Goal: Task Accomplishment & Management: Use online tool/utility

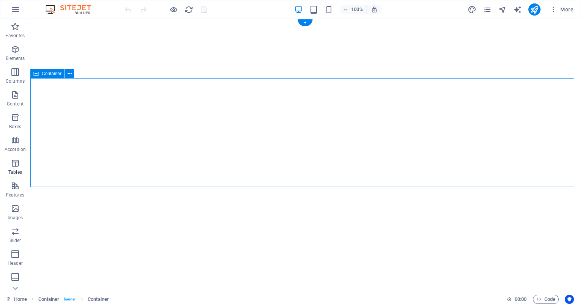
select select "px"
select select "waves"
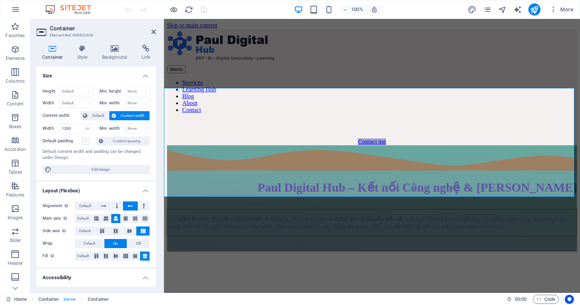
click at [85, 140] on label at bounding box center [85, 141] width 7 height 7
click at [0, 0] on input "Default padding" at bounding box center [0, 0] width 0 height 0
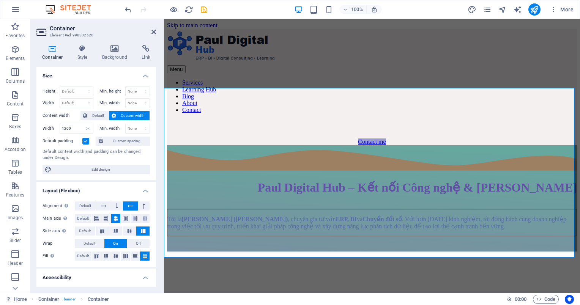
click at [85, 140] on label at bounding box center [85, 141] width 7 height 7
click at [0, 0] on input "Default padding" at bounding box center [0, 0] width 0 height 0
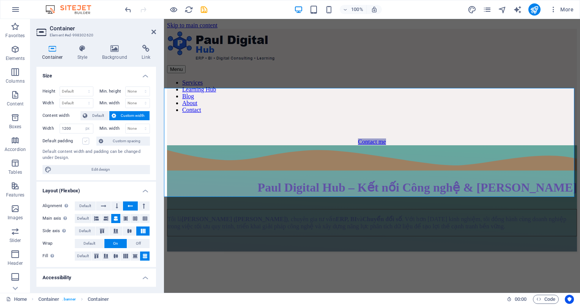
click at [85, 140] on label at bounding box center [85, 141] width 7 height 7
click at [0, 0] on input "Default padding" at bounding box center [0, 0] width 0 height 0
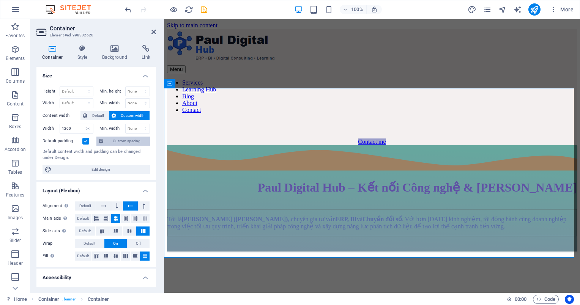
click at [120, 142] on span "Custom spacing" at bounding box center [126, 141] width 42 height 9
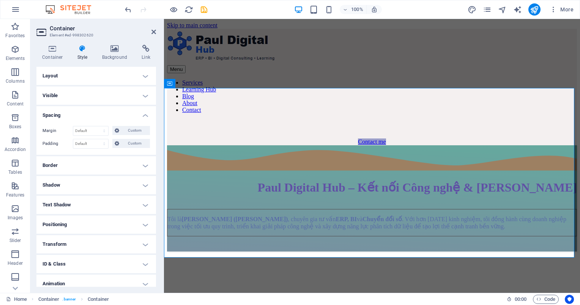
click at [138, 81] on h4 "Layout" at bounding box center [95, 76] width 119 height 18
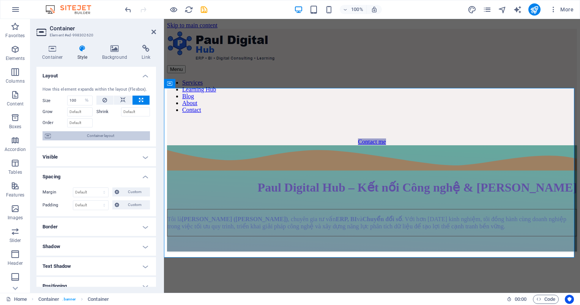
click at [109, 137] on span "Container layout" at bounding box center [100, 135] width 94 height 9
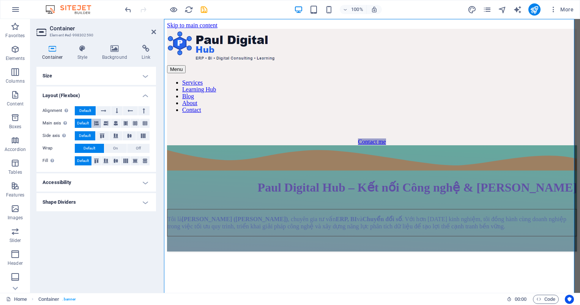
click at [97, 122] on icon at bounding box center [96, 123] width 5 height 9
click at [142, 124] on button at bounding box center [144, 123] width 9 height 9
click at [143, 112] on icon at bounding box center [144, 110] width 2 height 9
click at [131, 112] on icon at bounding box center [129, 110] width 5 height 9
click at [96, 162] on icon at bounding box center [96, 160] width 5 height 9
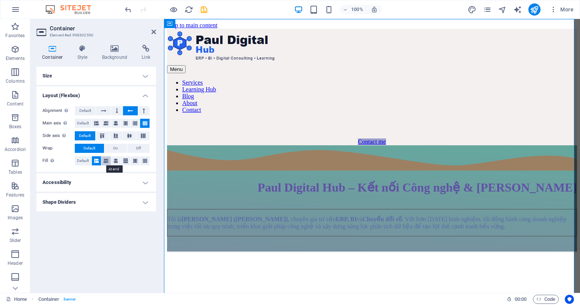
click at [109, 162] on button at bounding box center [105, 160] width 9 height 9
click at [118, 159] on icon at bounding box center [115, 160] width 5 height 9
click at [147, 164] on button at bounding box center [144, 160] width 9 height 9
click at [150, 184] on h4 "Accessibility" at bounding box center [95, 182] width 119 height 18
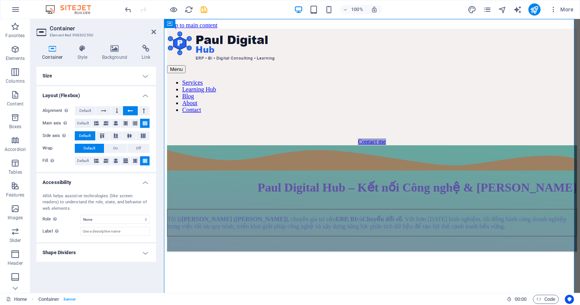
click at [141, 254] on h4 "Shape Dividers" at bounding box center [95, 253] width 119 height 18
click at [60, 56] on h4 "Container" at bounding box center [53, 53] width 35 height 16
click at [80, 50] on icon at bounding box center [83, 49] width 22 height 8
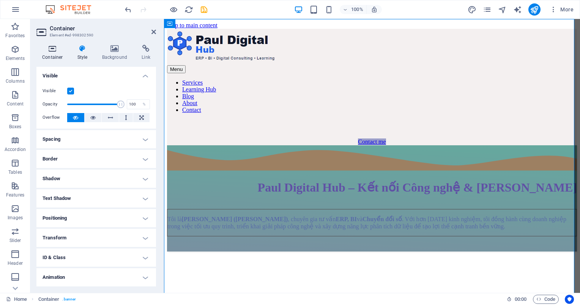
click at [48, 53] on h4 "Container" at bounding box center [53, 53] width 35 height 16
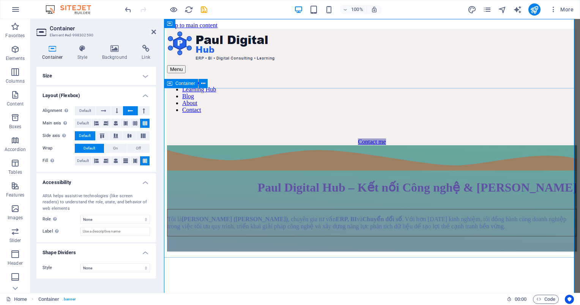
click at [182, 86] on span "Container" at bounding box center [185, 83] width 20 height 5
click at [195, 82] on div "Container" at bounding box center [181, 83] width 34 height 9
select select "%"
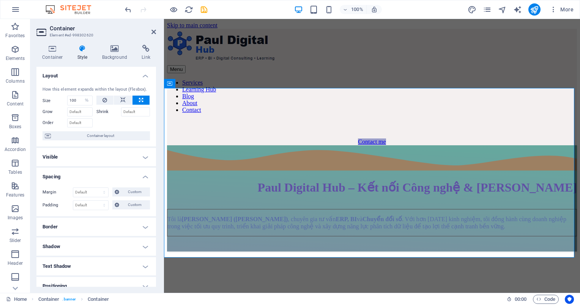
click at [316, 14] on div "100%" at bounding box center [338, 9] width 88 height 12
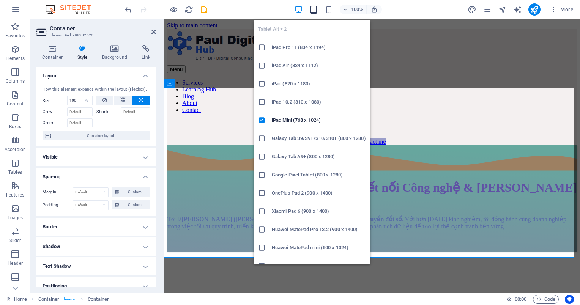
click at [314, 7] on icon "button" at bounding box center [313, 9] width 9 height 9
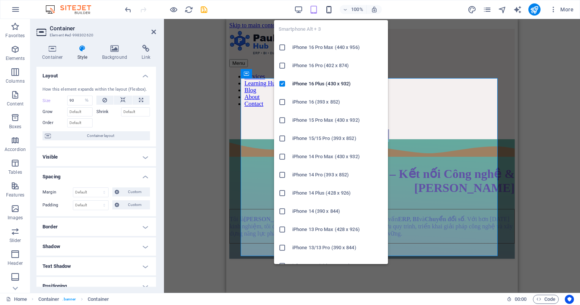
click at [330, 8] on icon "button" at bounding box center [328, 9] width 9 height 9
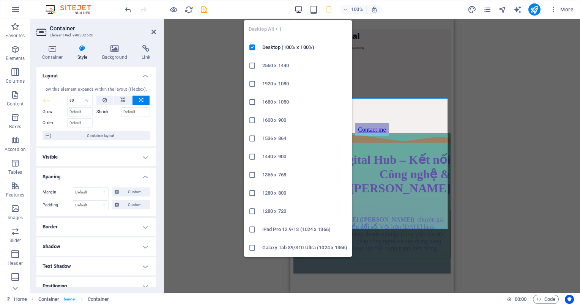
type input "100"
click at [297, 8] on icon "button" at bounding box center [298, 9] width 9 height 9
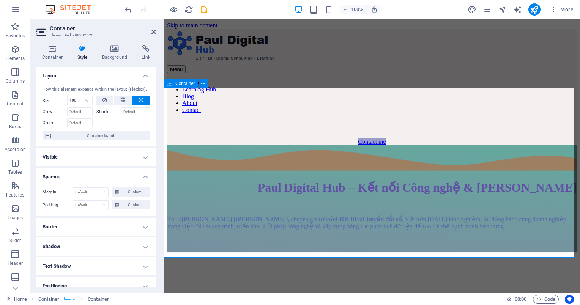
click at [251, 228] on div "Paul Digital Hub – Kết nối Công nghệ & [PERSON_NAME] Tôi là [PERSON_NAME] ([PER…" at bounding box center [372, 198] width 410 height 106
click at [250, 209] on div "Tôi là [PERSON_NAME] ([PERSON_NAME]) , chuyên gia tư vấn ERP, BI và Chuyển đổi …" at bounding box center [372, 222] width 410 height 27
click at [54, 55] on h4 "Container" at bounding box center [53, 53] width 35 height 16
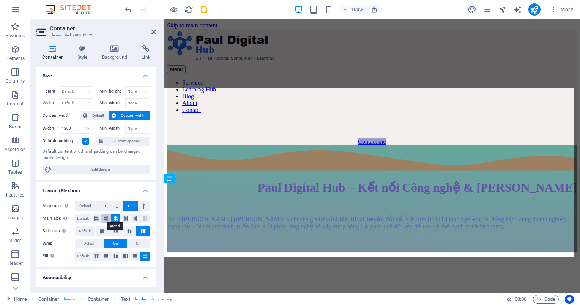
click at [108, 216] on button at bounding box center [105, 218] width 9 height 9
click at [201, 209] on div "Tôi là [PERSON_NAME] ([PERSON_NAME]) , chuyên gia tư vấn ERP, BI và Chuyển đổi …" at bounding box center [372, 222] width 410 height 27
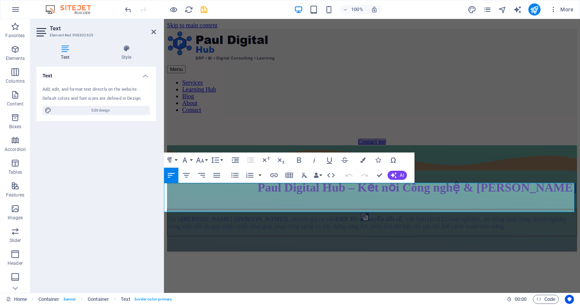
click at [100, 175] on div "Text Add, edit, and format text directly on the website. Default colors and fon…" at bounding box center [95, 177] width 119 height 220
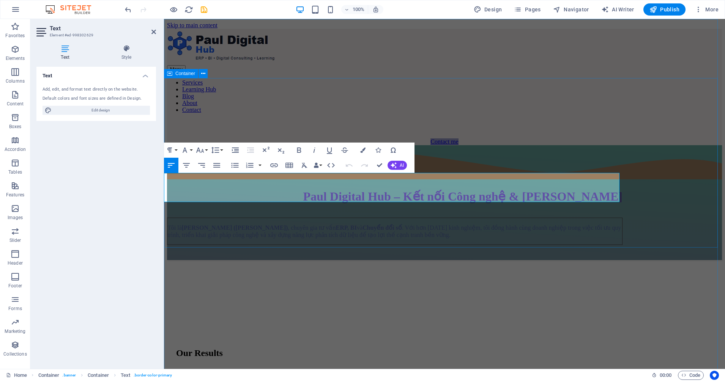
click at [267, 145] on div "Paul Digital Hub – Kết nối Công nghệ & [PERSON_NAME] Tôi là [PERSON_NAME] ([PER…" at bounding box center [444, 202] width 555 height 115
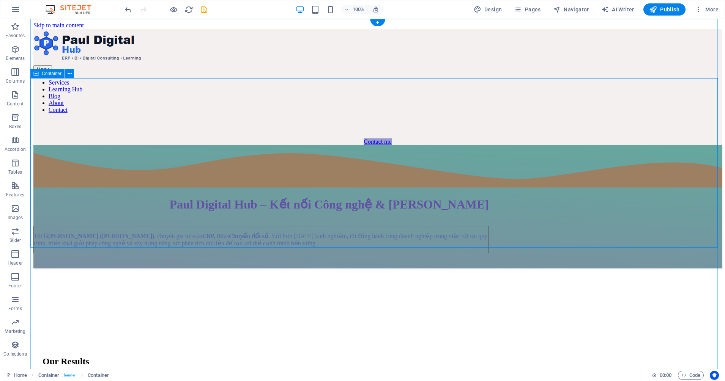
click at [55, 145] on div "Paul Digital Hub – Kết nối Công nghệ & [PERSON_NAME] Tôi là [PERSON_NAME] ([PER…" at bounding box center [377, 206] width 688 height 123
select select "px"
select select "waves"
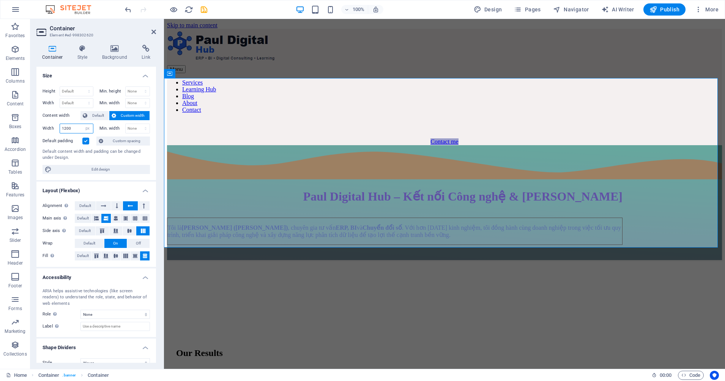
click at [81, 128] on input "1200" at bounding box center [76, 128] width 33 height 9
click at [99, 114] on span "Default" at bounding box center [98, 115] width 17 height 9
select select "DISABLED_OPTION_VALUE"
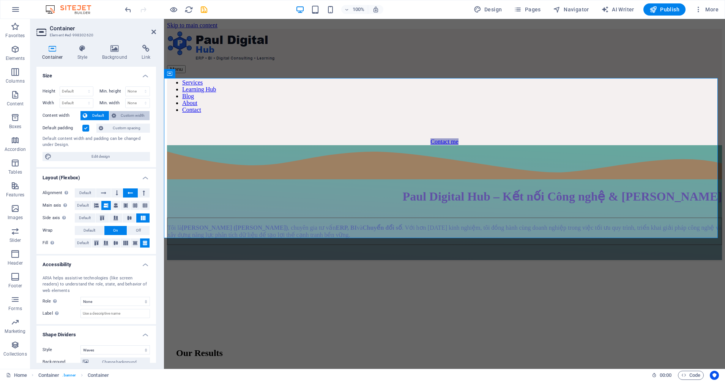
click at [131, 117] on span "Custom width" at bounding box center [132, 115] width 29 height 9
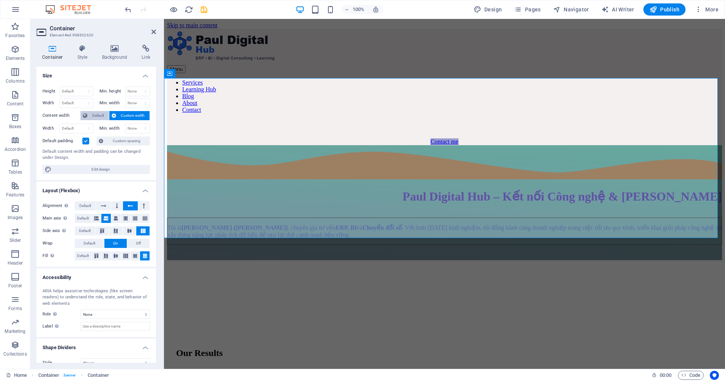
click at [90, 116] on span "Default" at bounding box center [98, 115] width 17 height 9
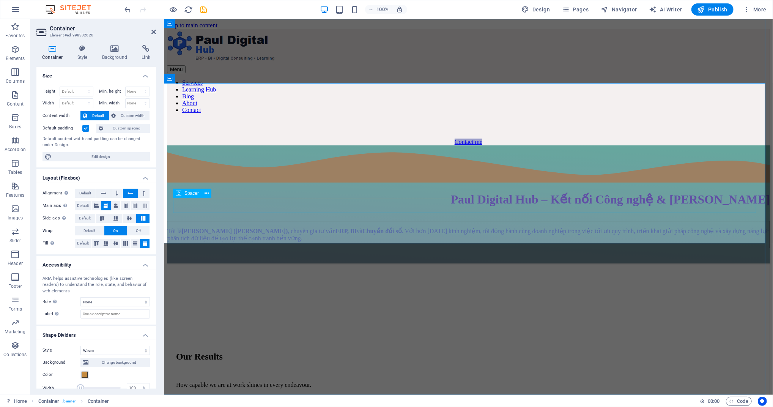
click at [287, 215] on div "Paul Digital Hub – Kết nối Công nghệ & [PERSON_NAME] Tôi là [PERSON_NAME] ([PER…" at bounding box center [468, 204] width 603 height 118
click at [296, 220] on div "Tôi là [PERSON_NAME] ([PERSON_NAME]) , chuyên gia tư vấn ERP, BI và Chuyển đổi …" at bounding box center [468, 233] width 603 height 27
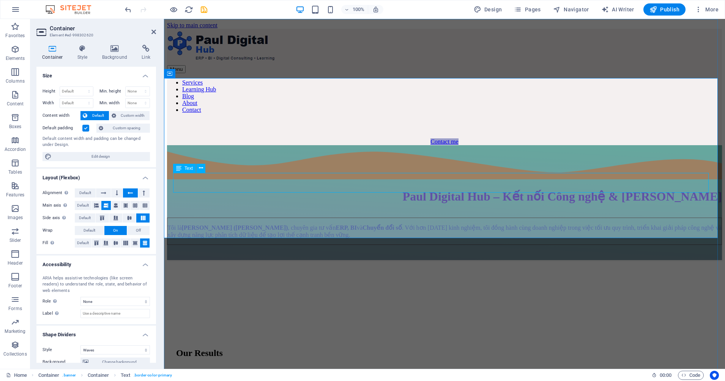
click at [252, 218] on div "Tôi là [PERSON_NAME] ([PERSON_NAME]) , chuyên gia tư vấn ERP, BI và Chuyển đổi …" at bounding box center [444, 231] width 555 height 27
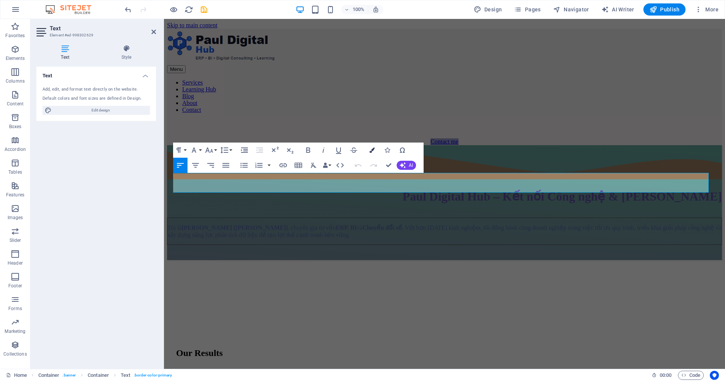
click at [374, 149] on icon "button" at bounding box center [371, 150] width 5 height 5
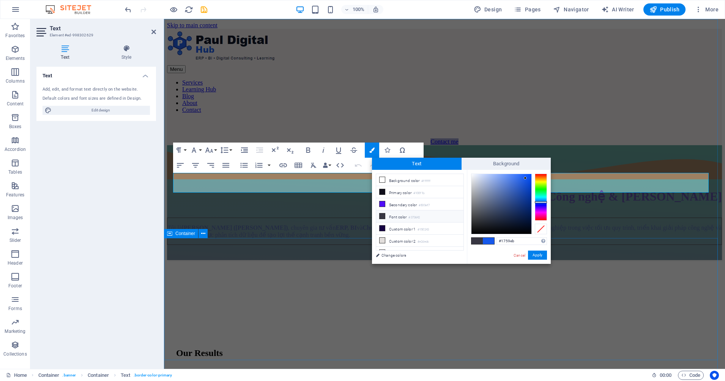
click at [406, 264] on div "Our Results How capable we are at work shines in every endeavour. 500 + Client …" at bounding box center [444, 374] width 555 height 228
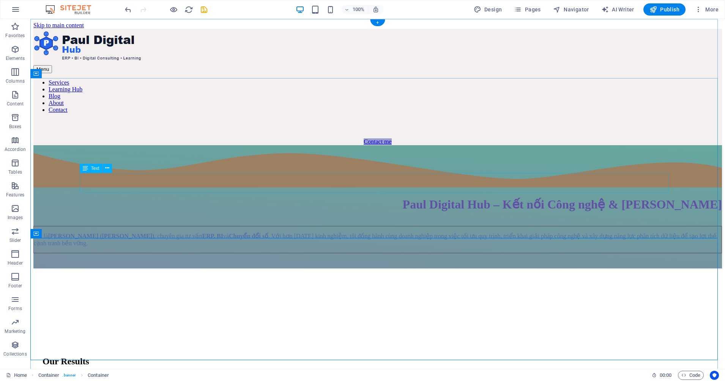
click at [292, 226] on div "Tôi là [PERSON_NAME] ([PERSON_NAME]) , chuyên gia tư vấn ERP, BI và Chuyển đổi …" at bounding box center [377, 239] width 688 height 27
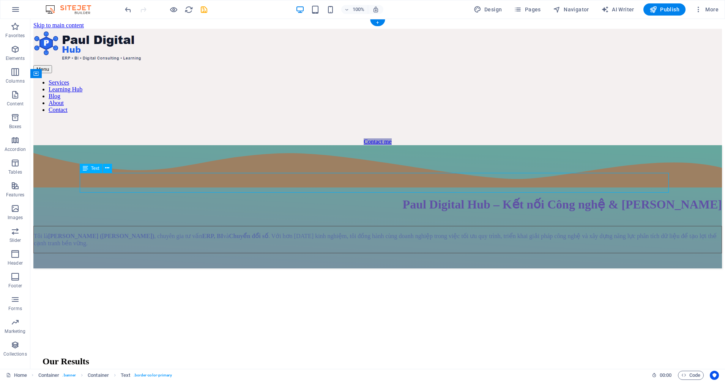
drag, startPoint x: 292, startPoint y: 181, endPoint x: 159, endPoint y: 181, distance: 133.5
click at [292, 226] on div "Tôi là [PERSON_NAME] ([PERSON_NAME]) , chuyên gia tư vấn ERP, BI và Chuyển đổi …" at bounding box center [377, 239] width 688 height 27
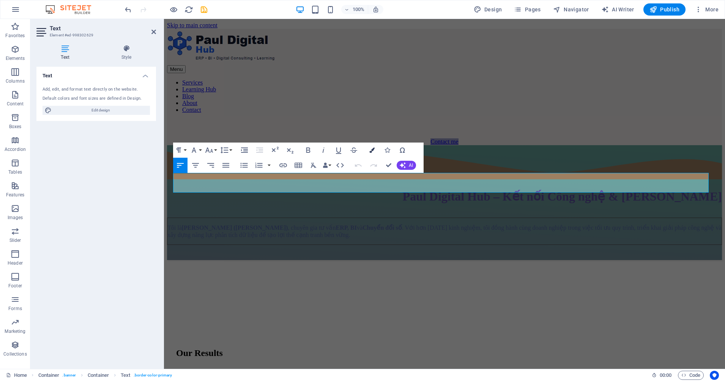
click at [370, 149] on icon "button" at bounding box center [371, 150] width 5 height 5
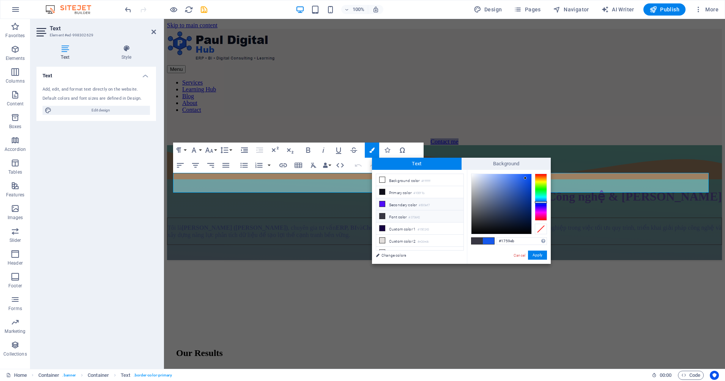
click at [425, 203] on small "#500ef7" at bounding box center [423, 205] width 11 height 5
drag, startPoint x: 524, startPoint y: 175, endPoint x: 529, endPoint y: 178, distance: 6.0
click at [529, 178] on div at bounding box center [501, 204] width 60 height 60
drag, startPoint x: 543, startPoint y: 207, endPoint x: 547, endPoint y: 203, distance: 5.4
click at [547, 203] on div "#0629eb Supported formats #0852ed rgb(8, 82, 237) rgba(8, 82, 237, 90%) hsv(221…" at bounding box center [509, 272] width 84 height 204
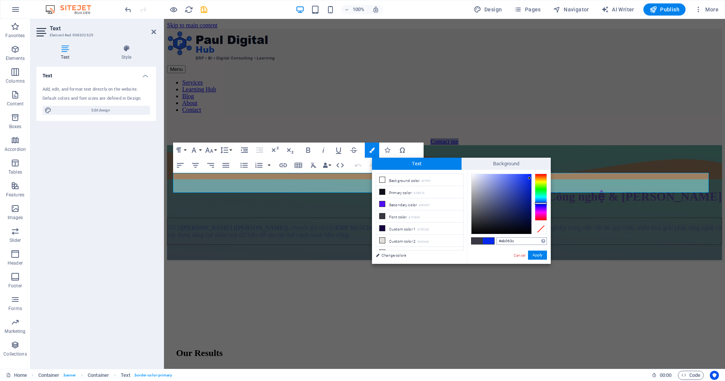
type input "#eb0606"
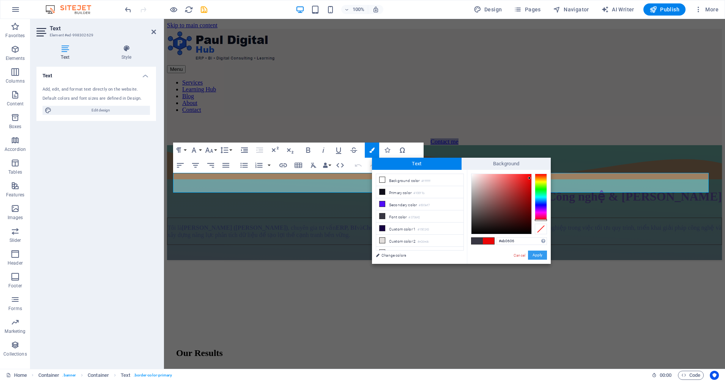
click at [539, 257] on button "Apply" at bounding box center [537, 255] width 19 height 9
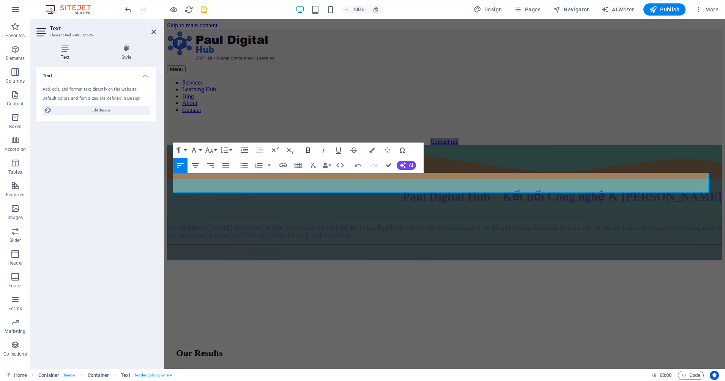
click at [308, 148] on icon "button" at bounding box center [308, 150] width 4 height 5
click at [452, 290] on div "H1 Container Container Container Menu Bar Text Container Spacer Menu Spacer Con…" at bounding box center [444, 194] width 561 height 350
click at [451, 245] on div at bounding box center [444, 252] width 555 height 15
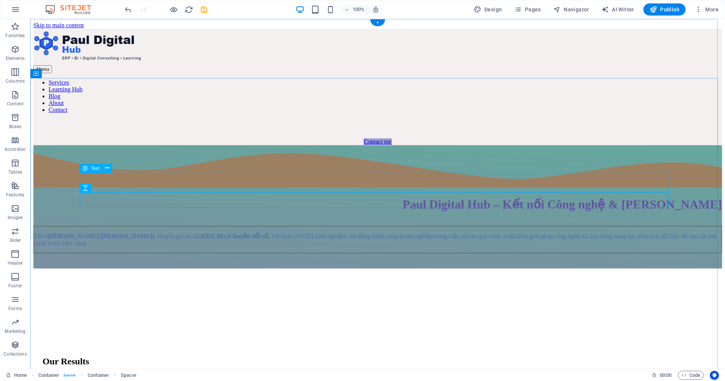
click at [381, 226] on div "Tôi là [PERSON_NAME] ([PERSON_NAME]) , chuyên gia tư vấn ERP, BI và Chuyển đổi …" at bounding box center [377, 239] width 688 height 27
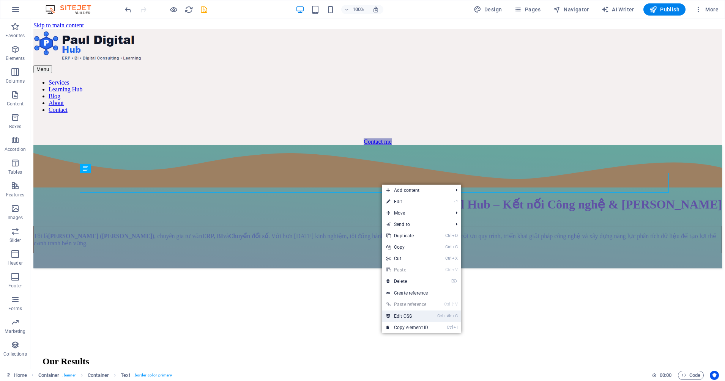
click at [439, 304] on icon "Ctrl" at bounding box center [440, 316] width 6 height 5
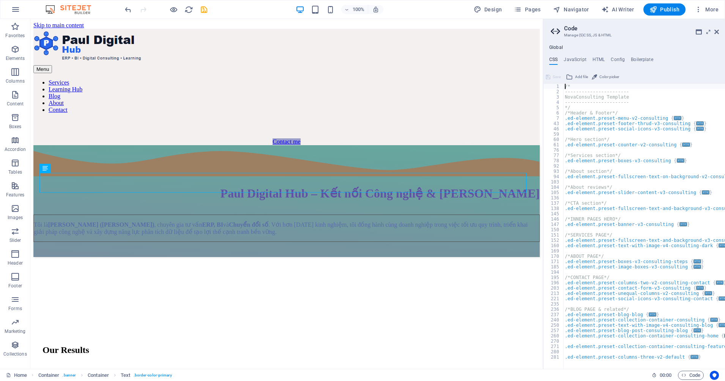
click at [579, 251] on div "/* ----------------------- NovaConsulting Template ----------------------- */ /…" at bounding box center [655, 229] width 184 height 290
click at [571, 78] on icon at bounding box center [569, 76] width 7 height 9
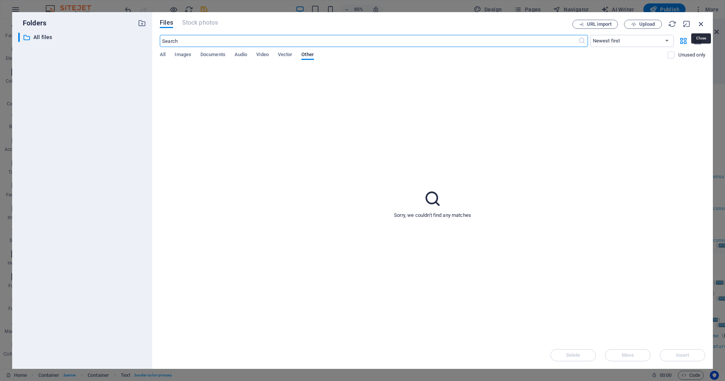
click at [579, 21] on icon "button" at bounding box center [701, 24] width 8 height 8
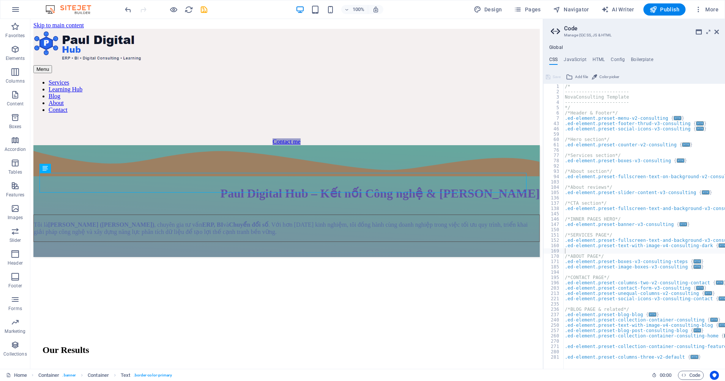
click at [557, 77] on div "Save" at bounding box center [552, 76] width 17 height 9
click at [579, 79] on span "Color picker" at bounding box center [609, 76] width 20 height 9
click at [419, 215] on div "Tôi là [PERSON_NAME] ([PERSON_NAME]) , chuyên gia tư vấn ERP, BI và Chuyển đổi …" at bounding box center [286, 228] width 506 height 27
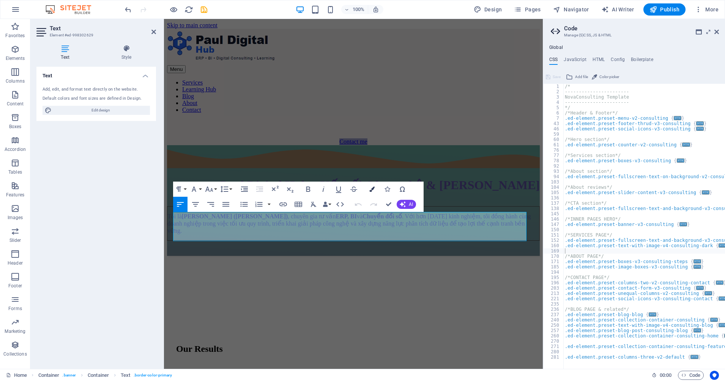
click at [373, 188] on icon "button" at bounding box center [371, 189] width 5 height 5
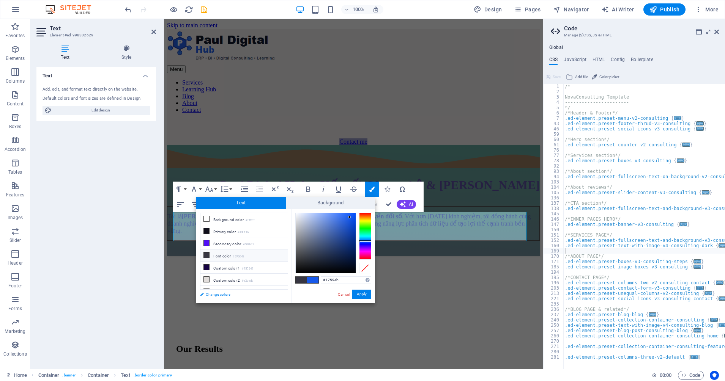
click at [234, 295] on link "Change colors" at bounding box center [240, 294] width 88 height 9
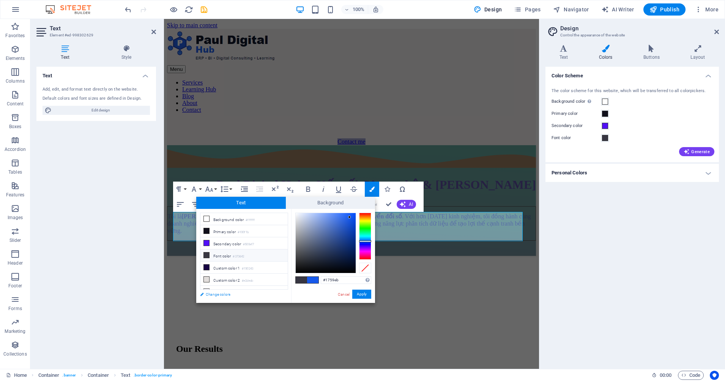
click at [234, 295] on link "Change colors" at bounding box center [240, 294] width 88 height 9
click at [314, 279] on span at bounding box center [312, 280] width 11 height 6
drag, startPoint x: 355, startPoint y: 226, endPoint x: 351, endPoint y: 244, distance: 17.9
click at [351, 244] on div at bounding box center [326, 243] width 60 height 60
type input "#082b7a"
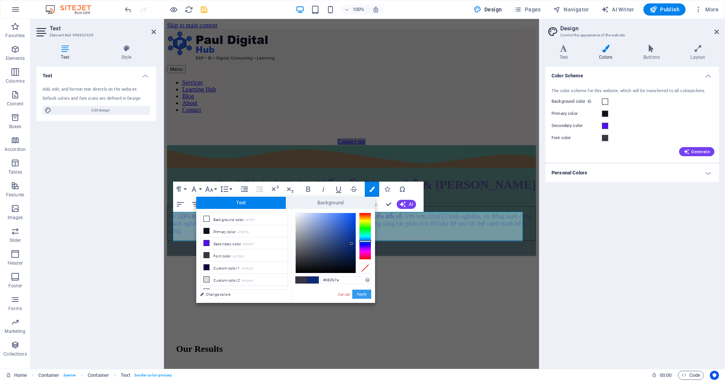
click at [363, 295] on button "Apply" at bounding box center [361, 294] width 19 height 9
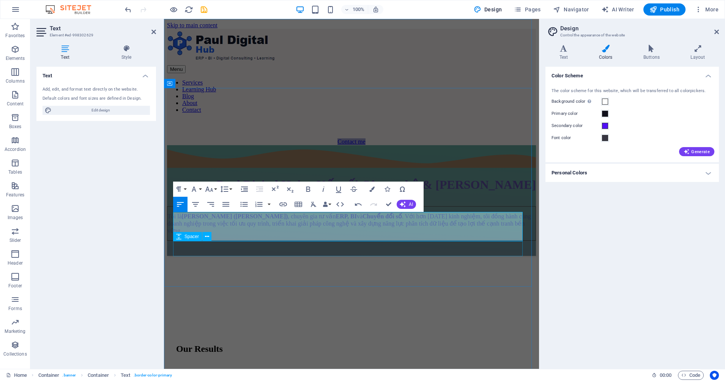
drag, startPoint x: 416, startPoint y: 265, endPoint x: 550, endPoint y: 265, distance: 134.3
click at [536, 265] on div "Menu Services Learning Hub Blog About Contact Contact me [PERSON_NAME] Digital …" at bounding box center [351, 272] width 369 height 486
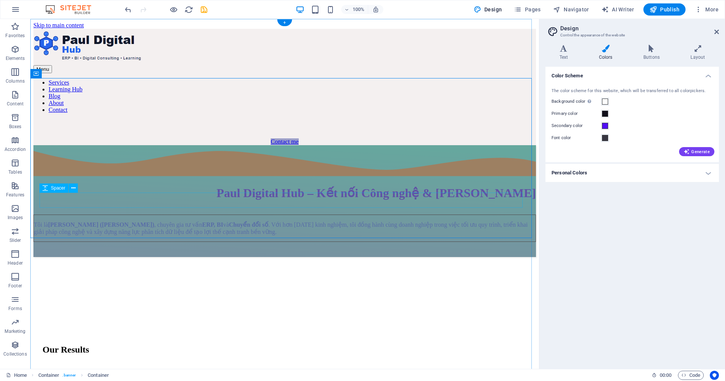
click at [417, 242] on div at bounding box center [284, 249] width 502 height 15
click at [414, 215] on div "Tôi là [PERSON_NAME] ([PERSON_NAME]) , chuyên gia tư vấn ERP, BI và Chuyển đổi …" at bounding box center [284, 228] width 502 height 27
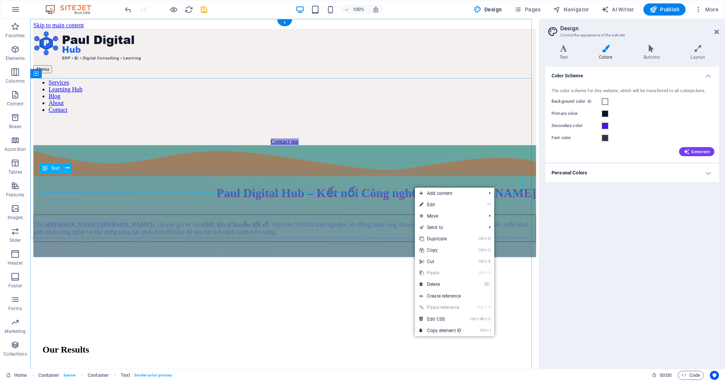
click at [104, 215] on div "Tôi là [PERSON_NAME] ([PERSON_NAME]) , chuyên gia tư vấn ERP, BI và Chuyển đổi …" at bounding box center [284, 228] width 502 height 27
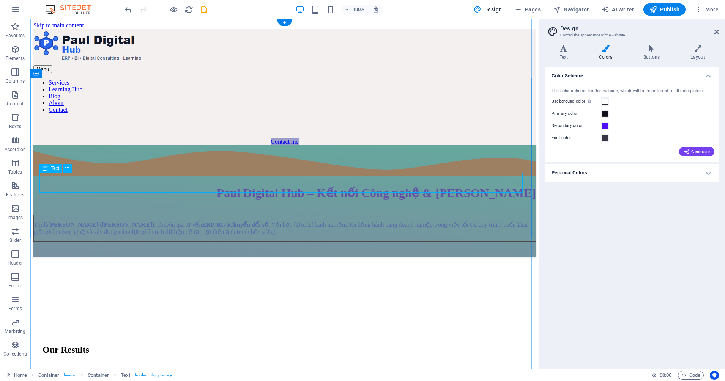
click at [104, 215] on div "Tôi là [PERSON_NAME] ([PERSON_NAME]) , chuyên gia tư vấn ERP, BI và Chuyển đổi …" at bounding box center [284, 228] width 502 height 27
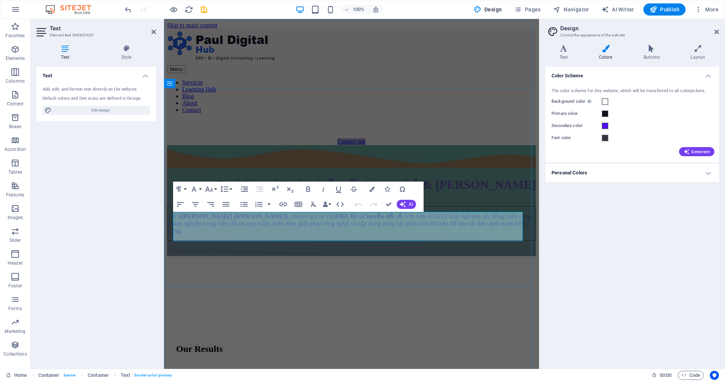
click at [414, 231] on p "Tôi là [PERSON_NAME] ([PERSON_NAME]) , chuyên gia tư vấn ERP, BI và Chuyển đổi …" at bounding box center [351, 224] width 368 height 22
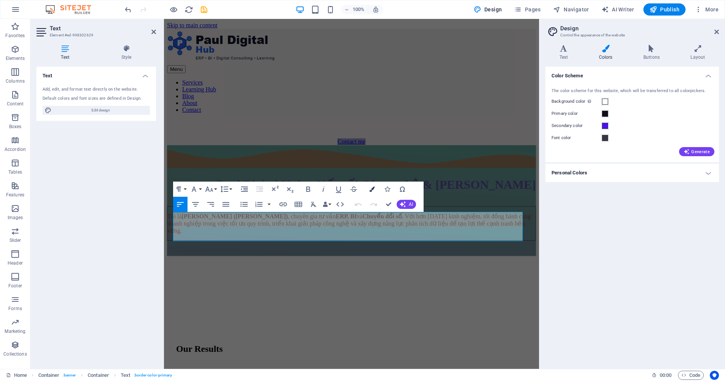
click at [376, 190] on button "Colors" at bounding box center [372, 189] width 14 height 15
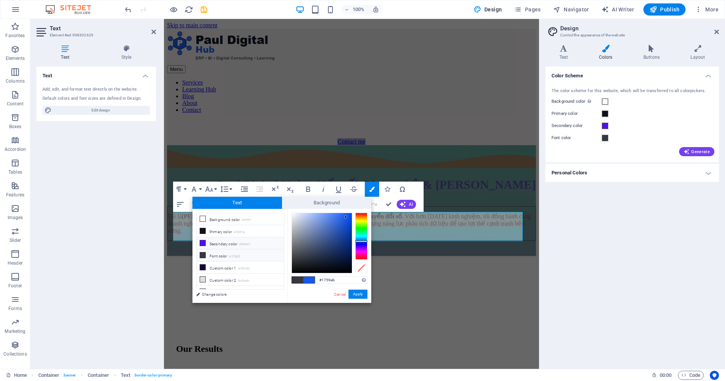
click at [209, 242] on li "Secondary color #500ef7" at bounding box center [240, 243] width 87 height 12
click at [344, 221] on div at bounding box center [322, 243] width 60 height 60
click at [344, 217] on div at bounding box center [322, 243] width 60 height 60
click at [344, 217] on div at bounding box center [344, 216] width 3 height 3
click at [356, 288] on div "#571bef Supported formats #0852ed rgb(8, 82, 237) rgba(8, 82, 237, 90%) hsv(221…" at bounding box center [329, 311] width 84 height 204
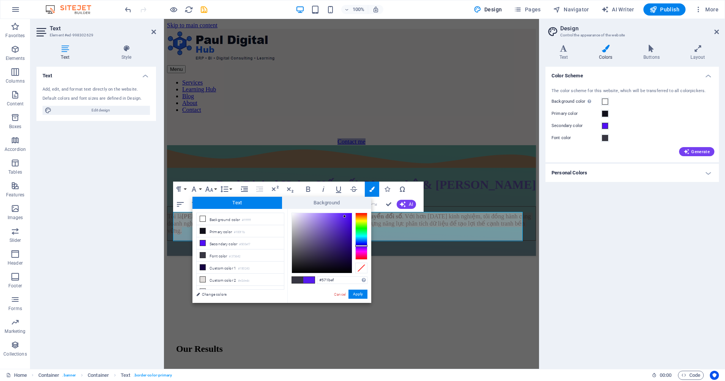
type input "#1b3cef"
click at [366, 242] on div at bounding box center [361, 236] width 12 height 47
click at [365, 242] on div at bounding box center [361, 243] width 12 height 2
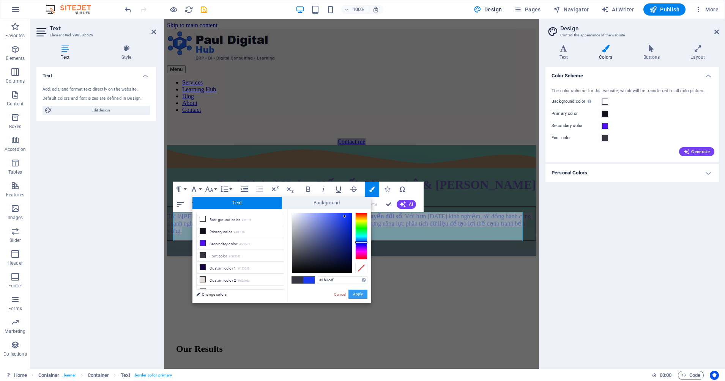
click at [360, 295] on button "Apply" at bounding box center [357, 294] width 19 height 9
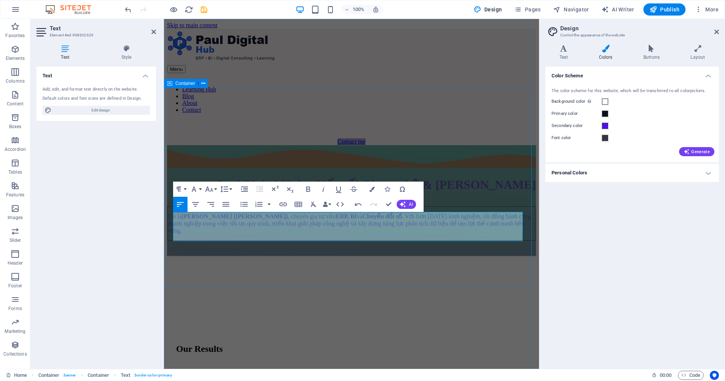
click at [417, 256] on div "Paul Digital Hub – Kết nối Công nghệ & [PERSON_NAME] Tôi là [PERSON_NAME] ([PER…" at bounding box center [351, 200] width 369 height 111
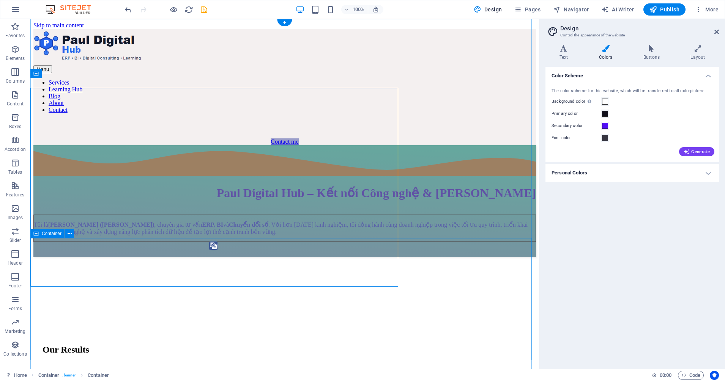
click at [443, 232] on div "Paul Digital Hub – Kết nối Công nghệ & [PERSON_NAME] Tôi là [PERSON_NAME] ([PER…" at bounding box center [284, 201] width 502 height 112
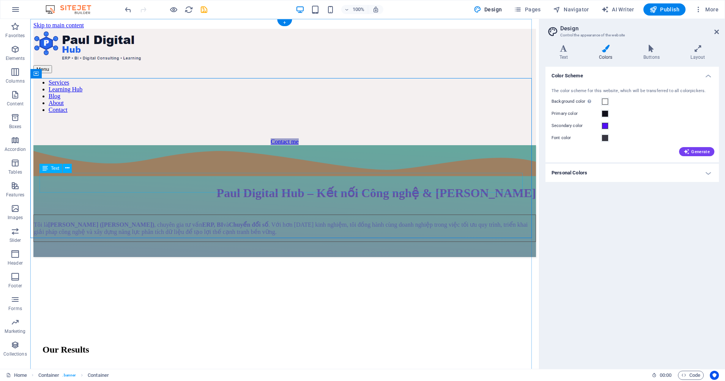
click at [425, 215] on div "Tôi là [PERSON_NAME] ([PERSON_NAME]) , chuyên gia tư vấn ERP, BI và Chuyển đổi …" at bounding box center [284, 228] width 502 height 27
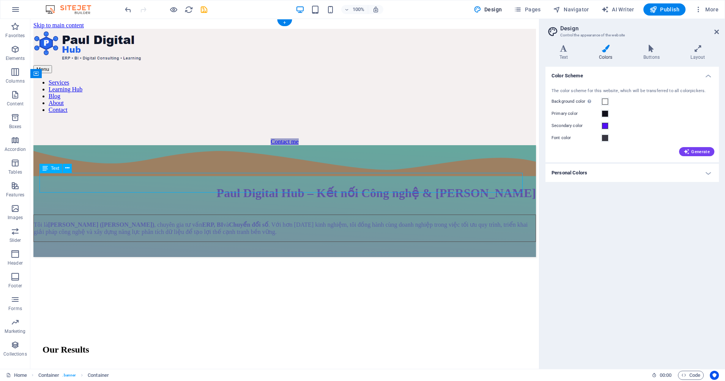
click at [425, 215] on div "Tôi là [PERSON_NAME] ([PERSON_NAME]) , chuyên gia tư vấn ERP, BI và Chuyển đổi …" at bounding box center [284, 228] width 502 height 27
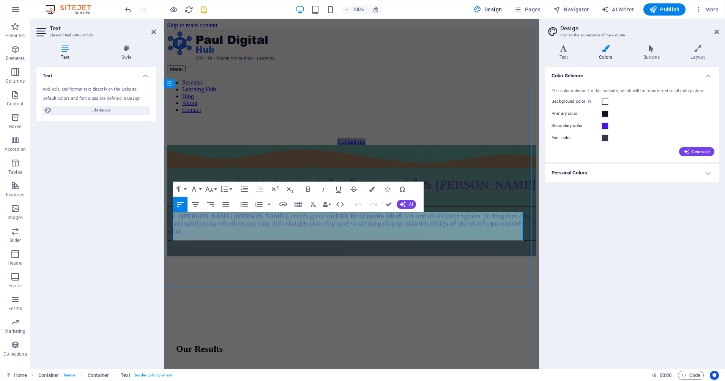
click at [247, 220] on strong "[PERSON_NAME] ([PERSON_NAME])" at bounding box center [235, 216] width 106 height 6
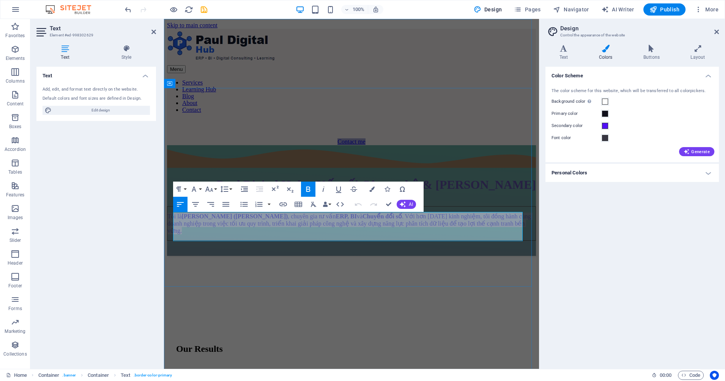
click at [247, 220] on strong "[PERSON_NAME] ([PERSON_NAME])" at bounding box center [235, 216] width 106 height 6
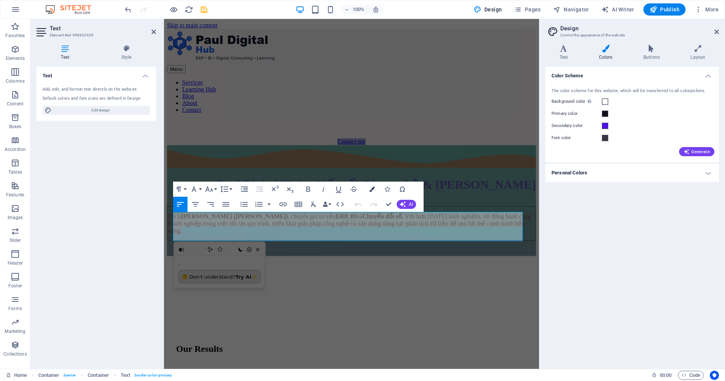
click at [375, 188] on button "Colors" at bounding box center [372, 189] width 14 height 15
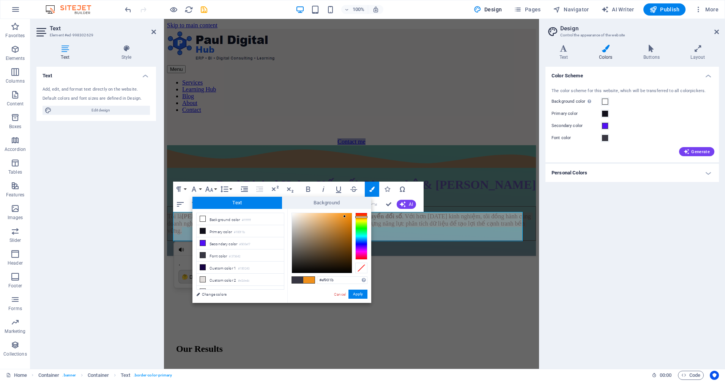
drag, startPoint x: 364, startPoint y: 241, endPoint x: 365, endPoint y: 217, distance: 24.3
click at [365, 217] on div at bounding box center [361, 217] width 12 height 2
click at [349, 215] on div at bounding box center [322, 243] width 60 height 60
type input "#f38a08"
click at [349, 215] on div at bounding box center [348, 215] width 3 height 3
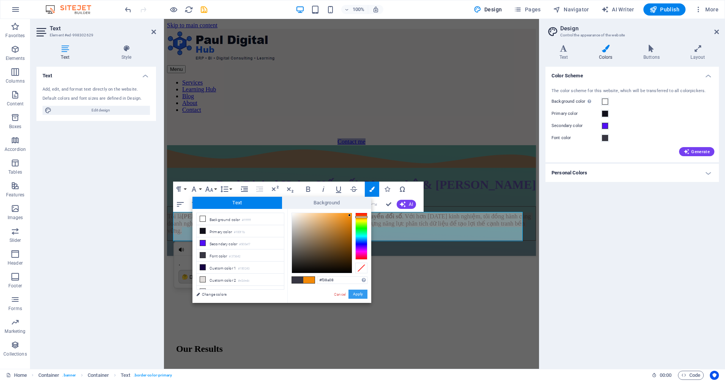
drag, startPoint x: 354, startPoint y: 292, endPoint x: 214, endPoint y: 263, distance: 143.1
click at [354, 292] on button "Apply" at bounding box center [357, 294] width 19 height 9
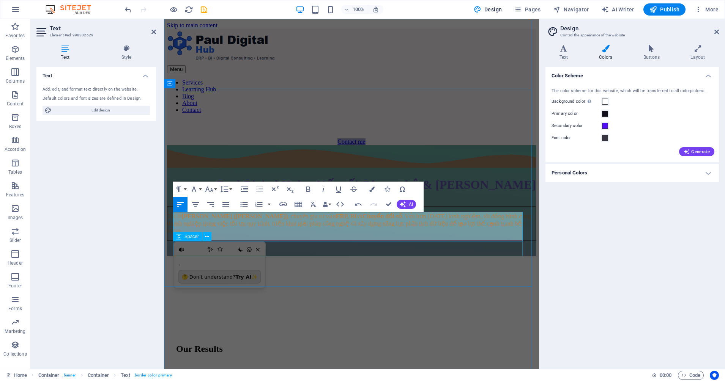
click at [456, 248] on div at bounding box center [351, 248] width 369 height 15
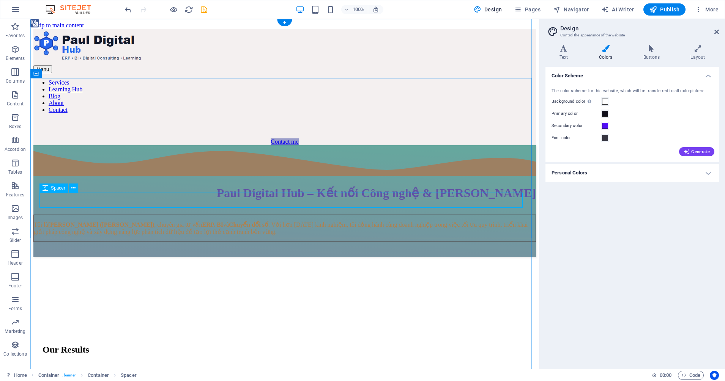
click at [447, 242] on div at bounding box center [284, 249] width 502 height 15
click at [412, 215] on div "Tôi là [PERSON_NAME] ([PERSON_NAME]) , chuyên gia tư vấn ERP, BI và Chuyển đổi …" at bounding box center [284, 228] width 502 height 27
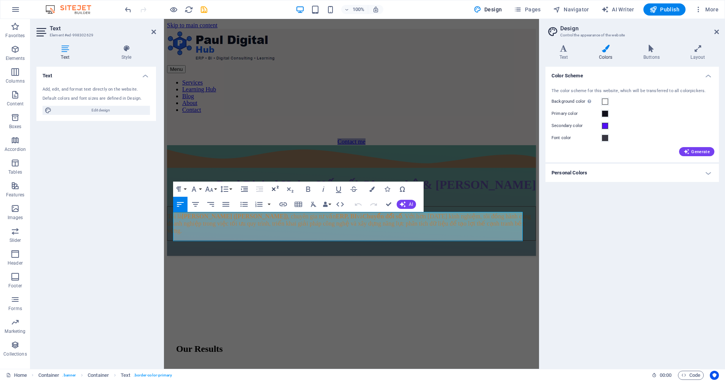
click at [277, 189] on icon "button" at bounding box center [274, 189] width 9 height 9
click at [275, 190] on icon "button" at bounding box center [274, 189] width 9 height 9
click at [364, 229] on span "​ ​ Tôi là [PERSON_NAME] ([PERSON_NAME]) , chuyên gia tư vấn ERP, BI và Chuyển …" at bounding box center [348, 224] width 363 height 21
click at [200, 189] on button "Font Family" at bounding box center [195, 189] width 14 height 15
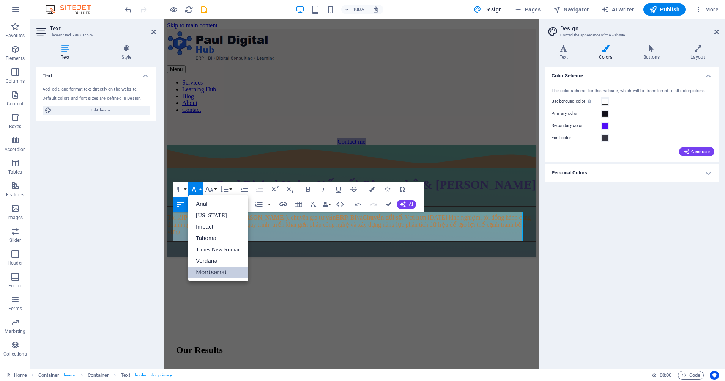
click at [200, 189] on button "Font Family" at bounding box center [195, 189] width 14 height 15
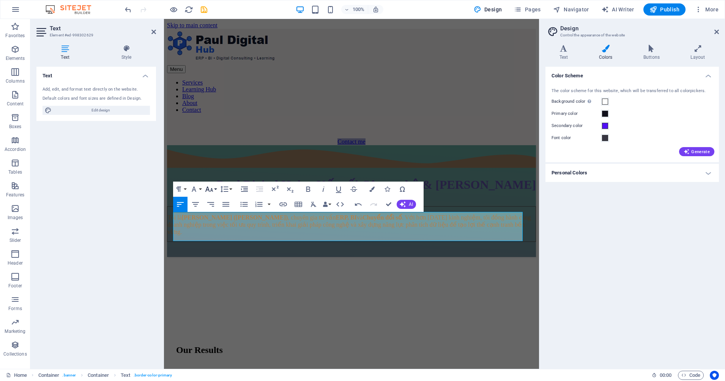
click at [212, 189] on icon "button" at bounding box center [209, 189] width 8 height 5
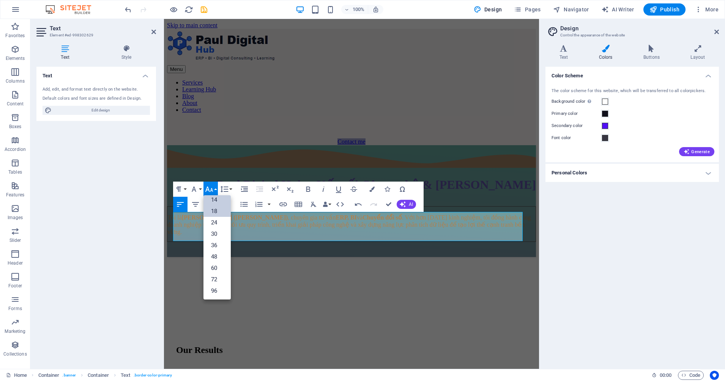
scroll to position [61, 0]
click at [220, 229] on link "30" at bounding box center [216, 233] width 27 height 11
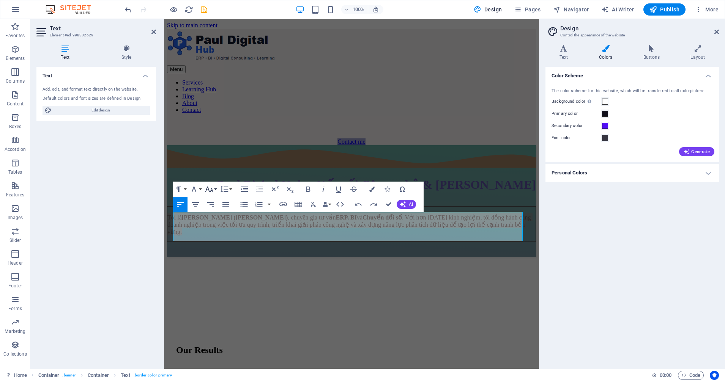
click at [212, 189] on icon "button" at bounding box center [208, 189] width 9 height 9
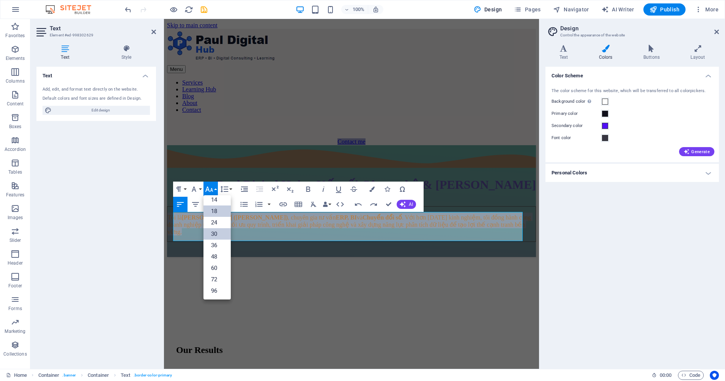
click at [218, 233] on link "30" at bounding box center [216, 233] width 27 height 11
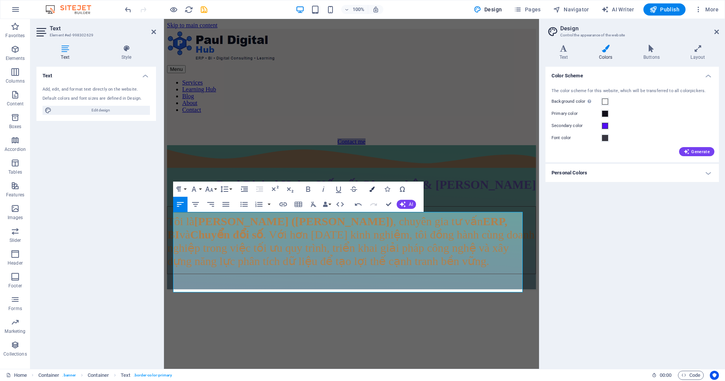
click at [372, 190] on icon "button" at bounding box center [371, 189] width 5 height 5
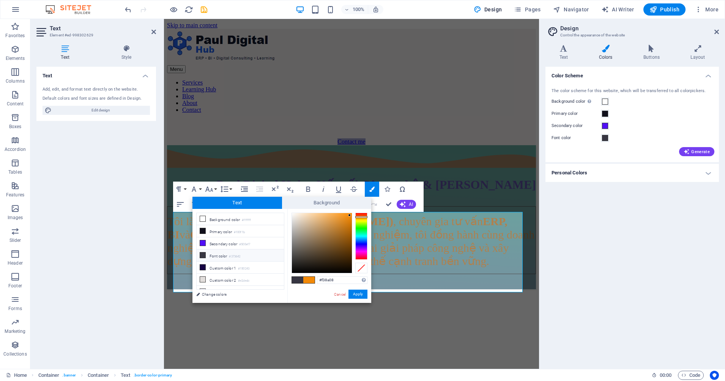
type input "#de8618"
click at [345, 220] on div at bounding box center [322, 243] width 60 height 60
click at [345, 220] on div at bounding box center [344, 220] width 3 height 3
click at [352, 294] on button "Apply" at bounding box center [357, 294] width 19 height 9
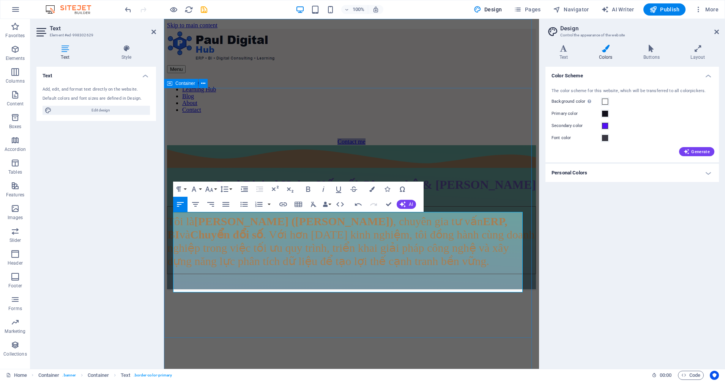
click at [493, 289] on div "Paul Digital Hub – Kết nối Công nghệ & [PERSON_NAME] ​ ​ Tôi là [PERSON_NAME] (…" at bounding box center [351, 217] width 369 height 144
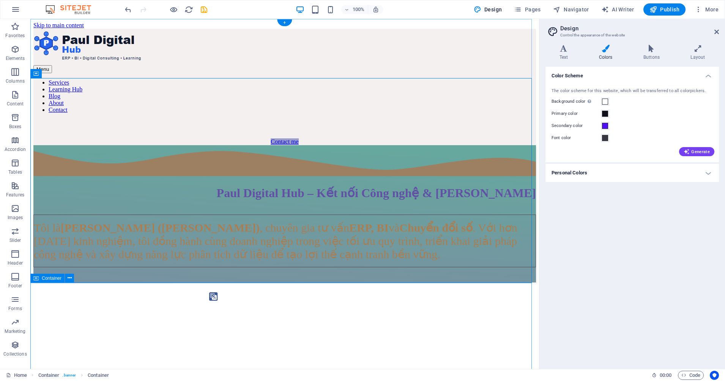
drag, startPoint x: 505, startPoint y: 314, endPoint x: 525, endPoint y: 297, distance: 26.5
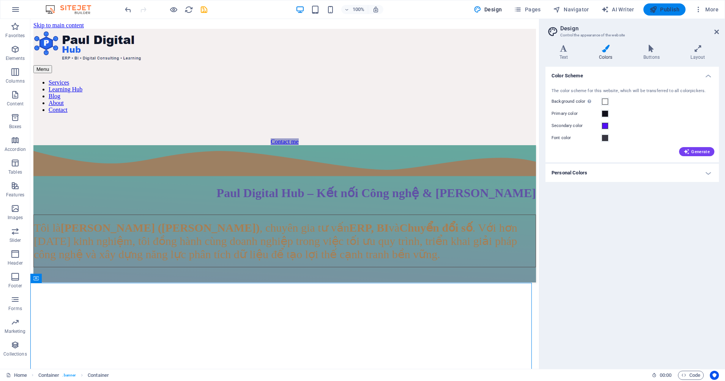
click at [579, 9] on span "Publish" at bounding box center [664, 10] width 30 height 8
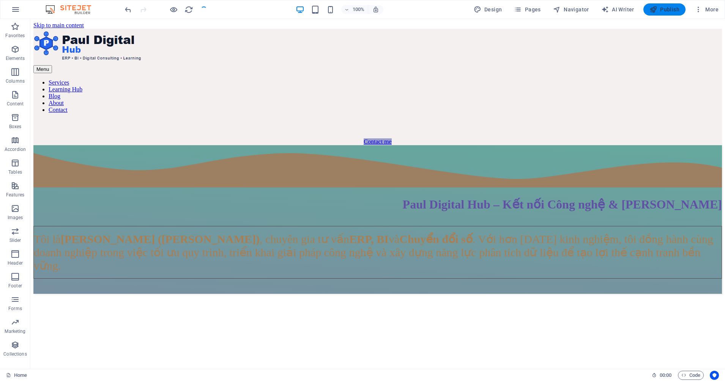
click at [579, 14] on button "Publish" at bounding box center [664, 9] width 42 height 12
